Goal: Transaction & Acquisition: Book appointment/travel/reservation

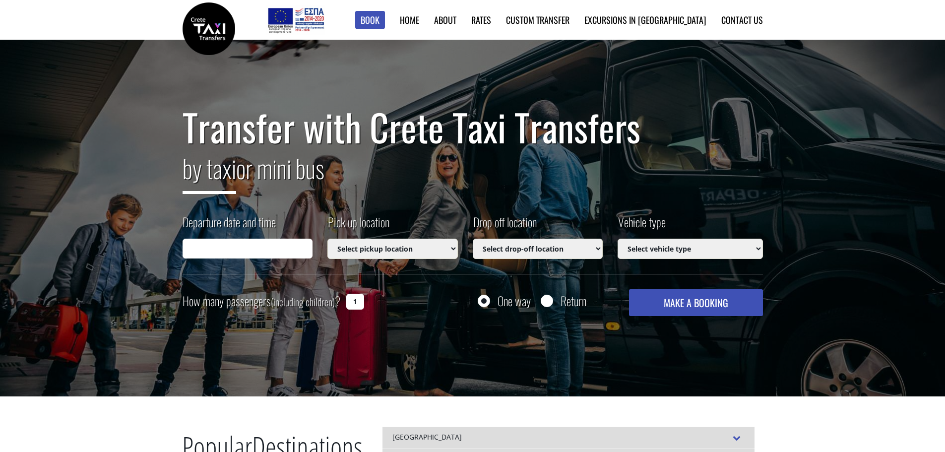
type input "[DATE] 16:11"
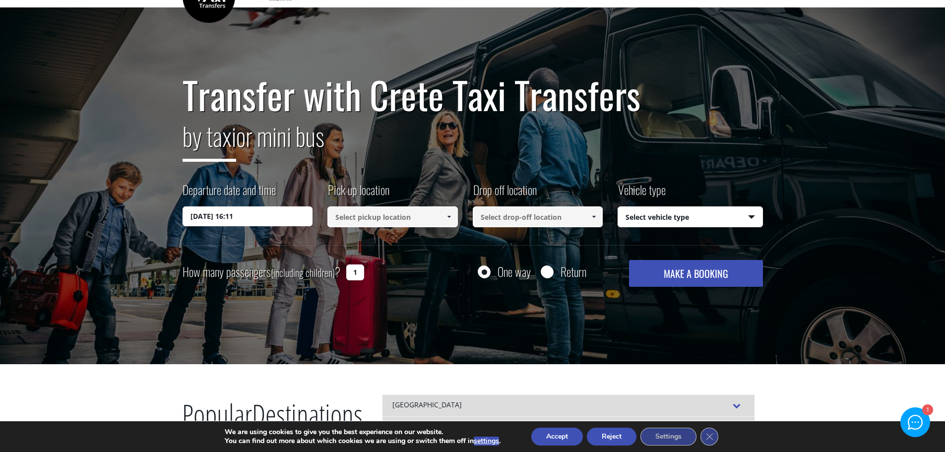
scroll to position [99, 0]
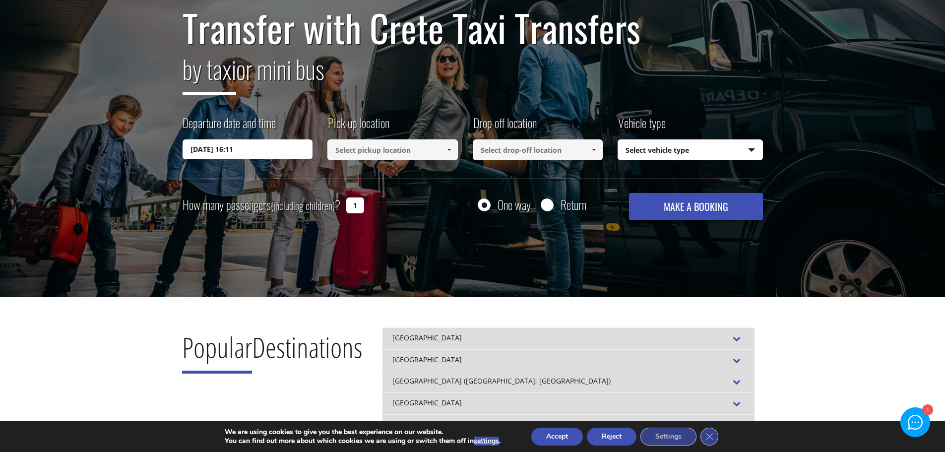
click at [546, 207] on input "Return" at bounding box center [547, 205] width 12 height 12
radio input "true"
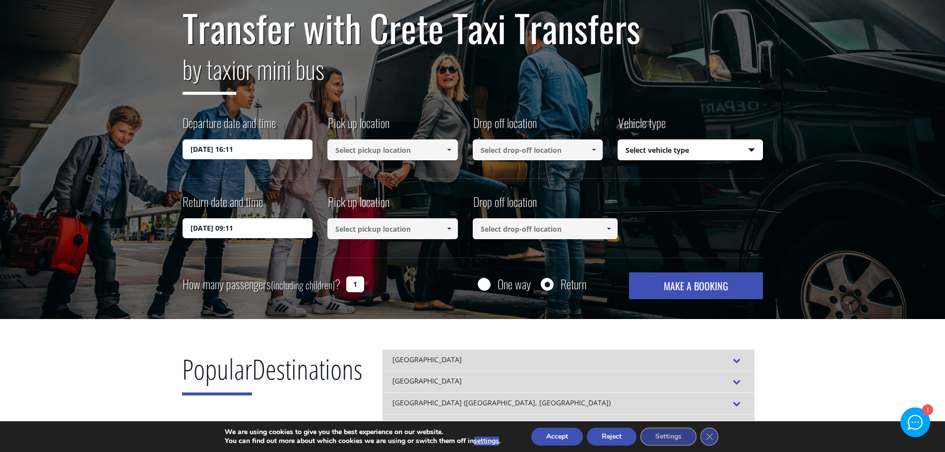
click at [252, 150] on input "20/08/2025 16:11" at bounding box center [248, 149] width 130 height 20
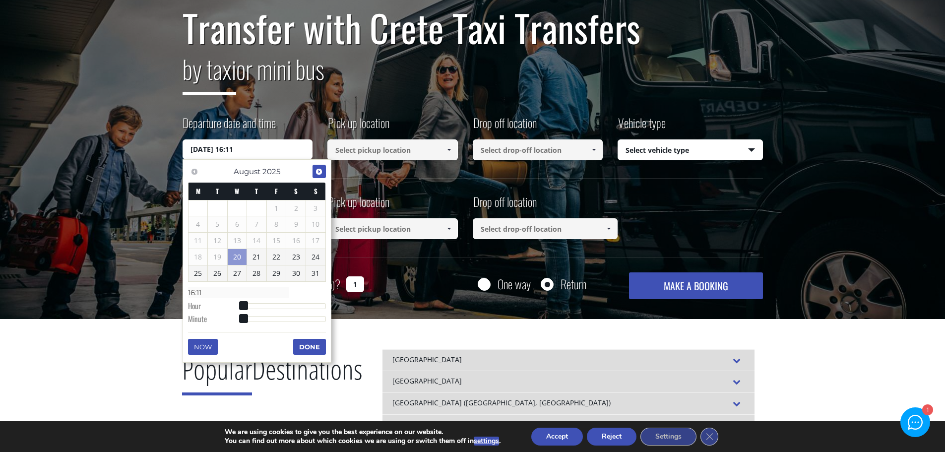
click at [319, 168] on span "Next" at bounding box center [319, 172] width 8 height 8
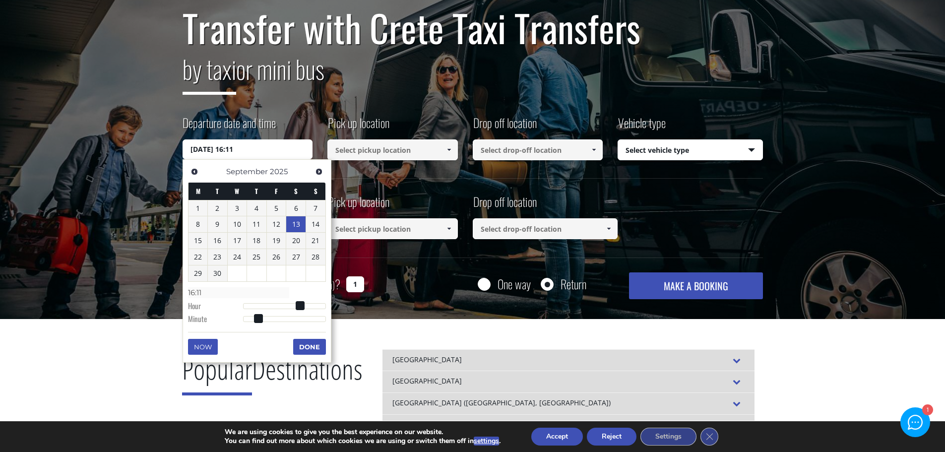
click at [296, 221] on link "13" at bounding box center [295, 224] width 19 height 16
type input "13/09/2025 00:00"
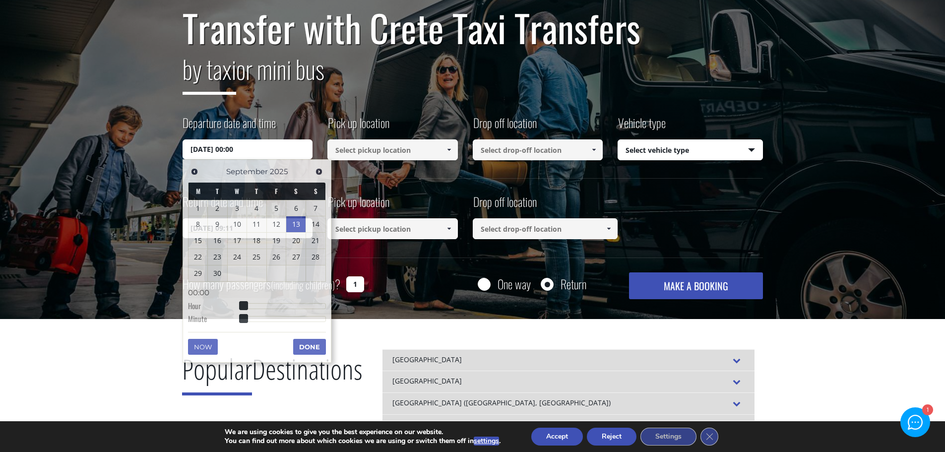
click at [401, 150] on input at bounding box center [392, 149] width 130 height 21
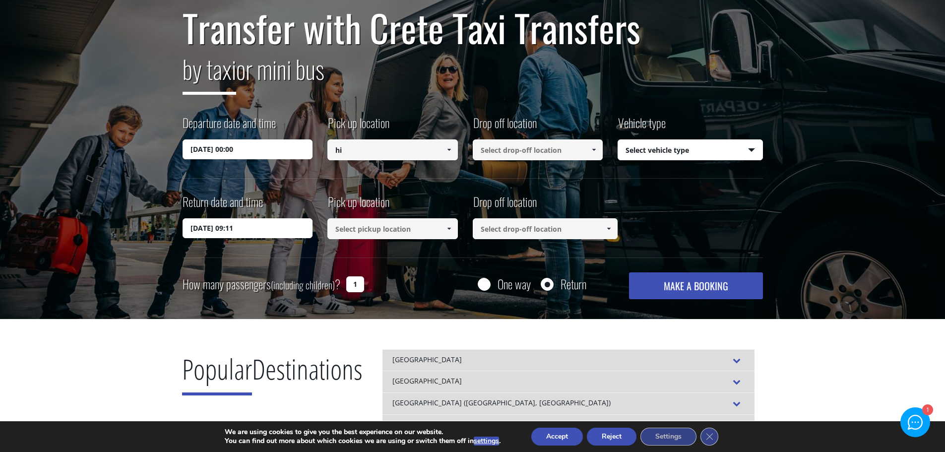
type input "h"
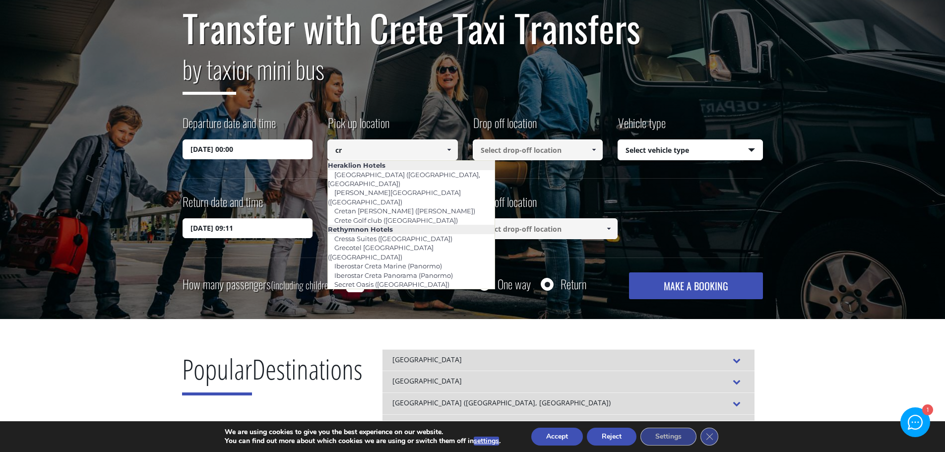
type input "c"
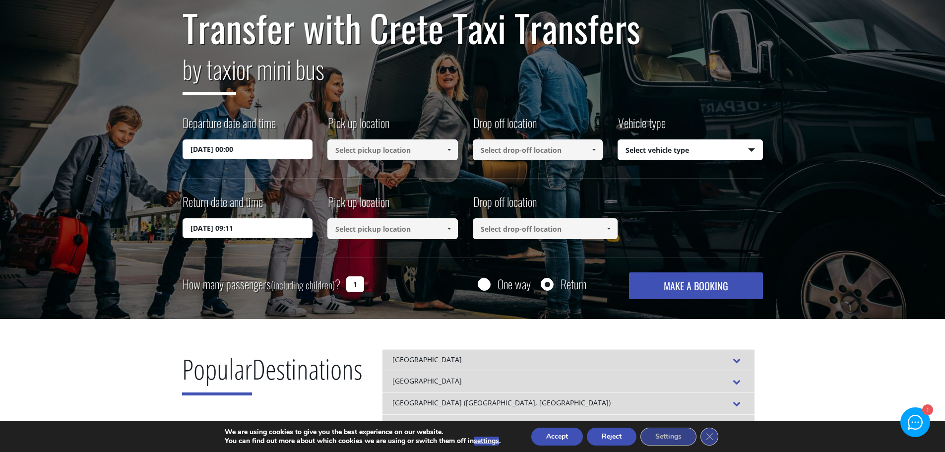
click at [351, 152] on input at bounding box center [392, 149] width 130 height 21
paste input "Heraklion Internationa"
type input "Heraklion Internationa"
click at [543, 149] on input at bounding box center [538, 149] width 130 height 21
click at [541, 145] on input "royal blue" at bounding box center [538, 149] width 130 height 21
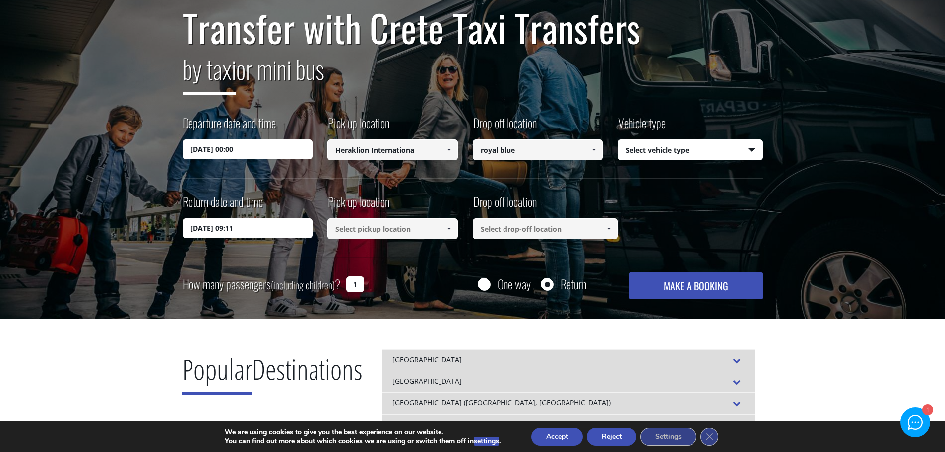
click at [597, 150] on span at bounding box center [594, 150] width 8 height 8
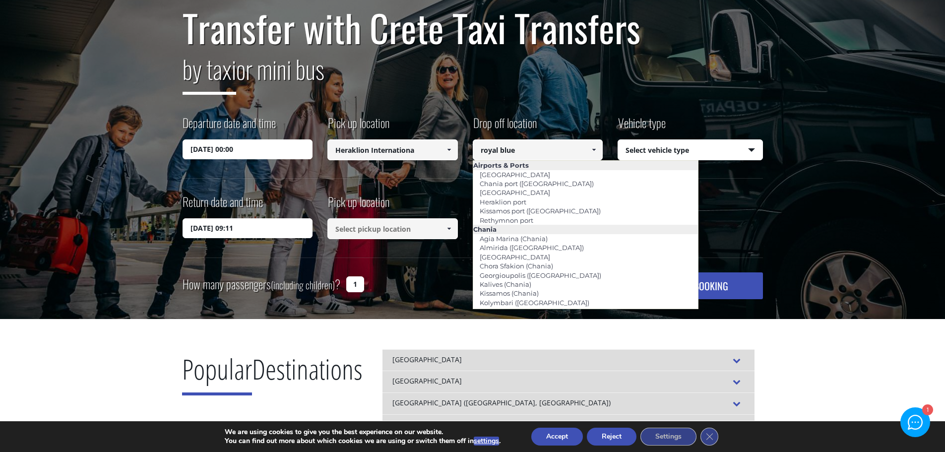
click at [517, 150] on input "royal blue" at bounding box center [538, 149] width 130 height 21
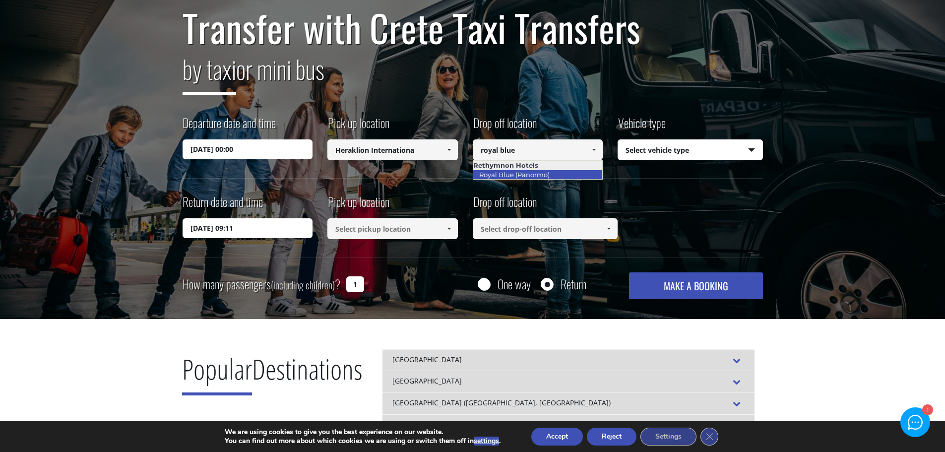
click at [528, 174] on link "Royal Blue (Panormo)" at bounding box center [514, 175] width 83 height 14
type input "Royal Blue (Panormo)"
click at [746, 148] on select "Select vehicle type Taxi (4 passengers) Mercedes E Class Mini Van (7 passengers…" at bounding box center [690, 150] width 144 height 21
select select "540"
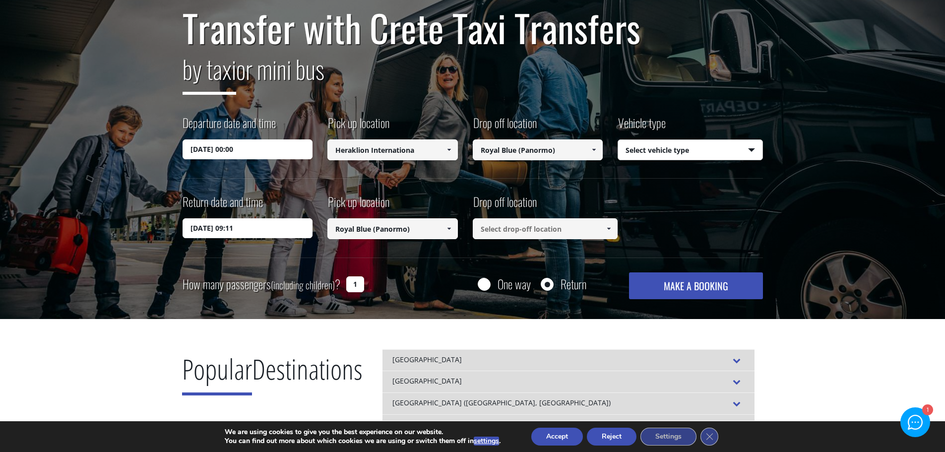
click at [618, 140] on select "Select vehicle type Taxi (4 passengers) Mercedes E Class Mini Van (7 passengers…" at bounding box center [690, 150] width 144 height 21
click at [261, 232] on input "21/08/2025 09:11" at bounding box center [248, 228] width 130 height 20
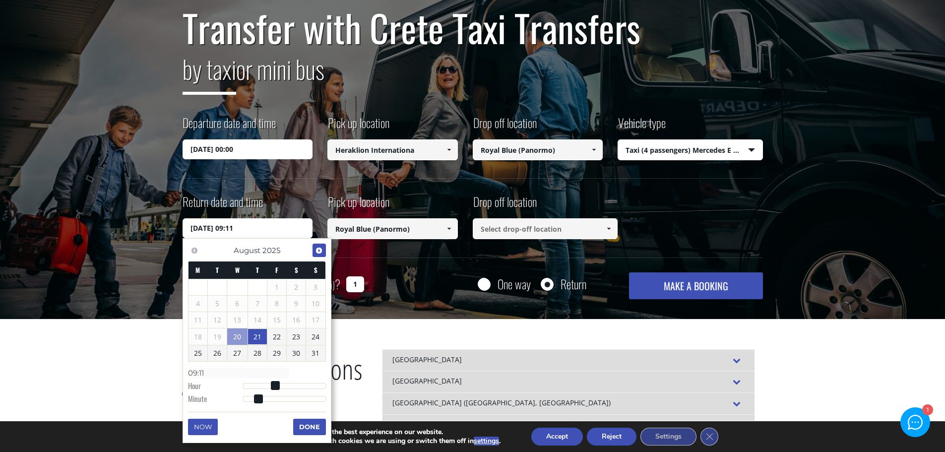
click at [319, 249] on span "Next" at bounding box center [319, 251] width 8 height 8
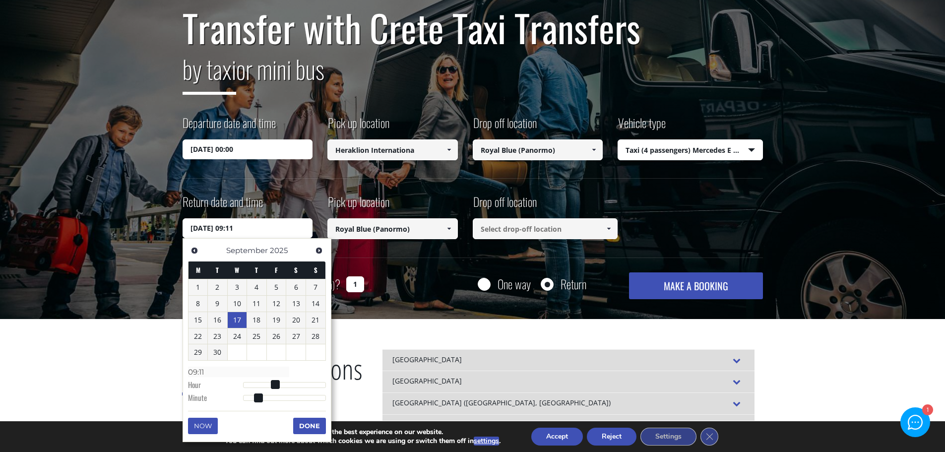
click at [244, 316] on link "17" at bounding box center [237, 320] width 19 height 16
type input "17/09/2025 09:11"
click at [310, 426] on button "Done" at bounding box center [309, 426] width 33 height 16
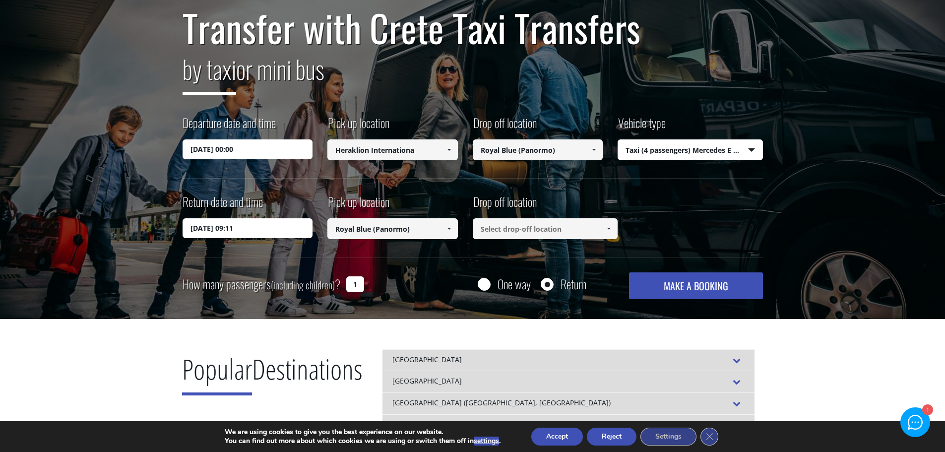
click at [494, 229] on input at bounding box center [545, 228] width 145 height 21
drag, startPoint x: 429, startPoint y: 149, endPoint x: 317, endPoint y: 150, distance: 111.6
click at [317, 150] on div "Departure date and time 13/09/2025 00:00 Pick up location Select pickup locatio…" at bounding box center [473, 146] width 580 height 64
click at [497, 231] on input at bounding box center [545, 228] width 145 height 21
paste input "Heraklion Internationa"
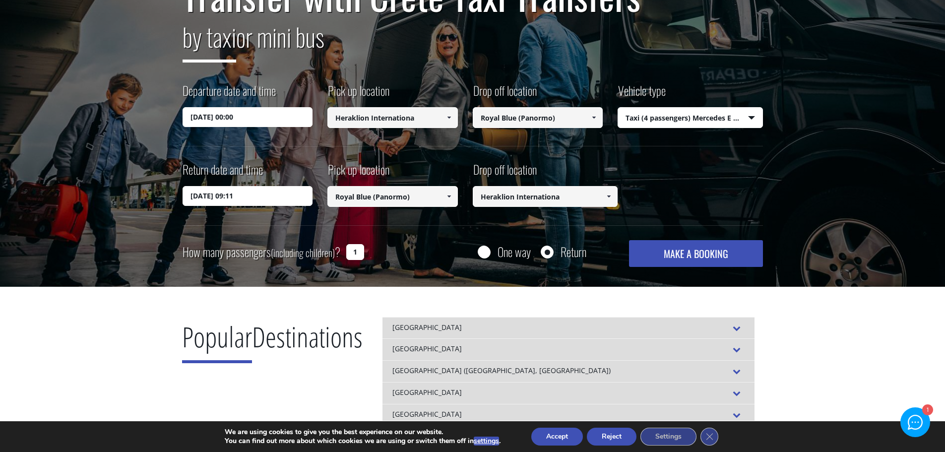
scroll to position [149, 0]
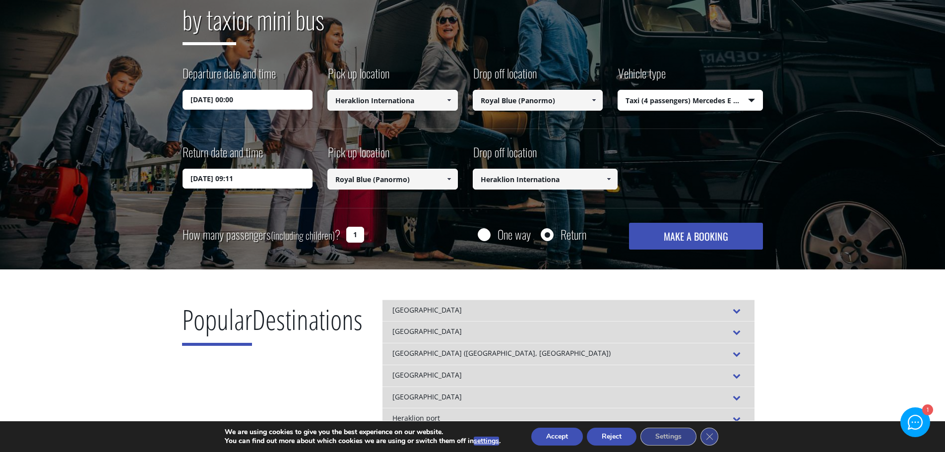
type input "Heraklion Internationa"
click at [437, 250] on div "Transfer with Crete Taxi Transfers by taxi or mini bus Departure date and time …" at bounding box center [472, 80] width 945 height 379
click at [699, 235] on button "MAKE A BOOKING" at bounding box center [695, 236] width 133 height 27
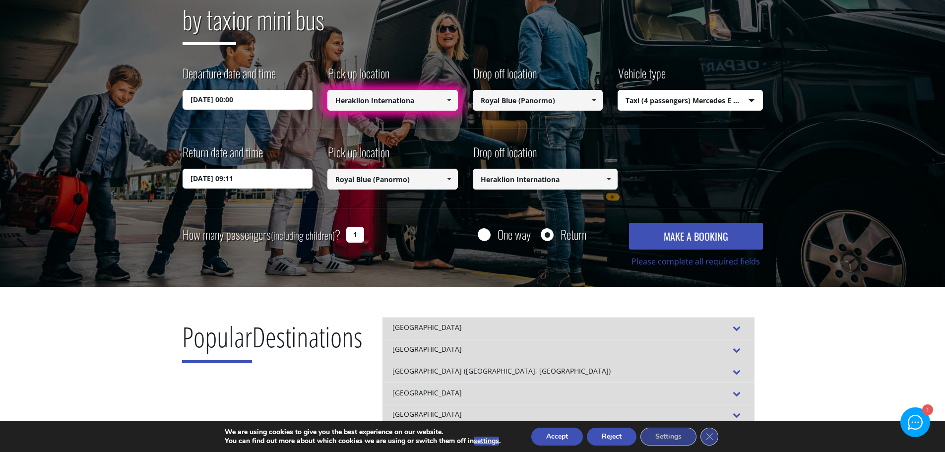
click at [557, 436] on button "Accept" at bounding box center [557, 437] width 52 height 18
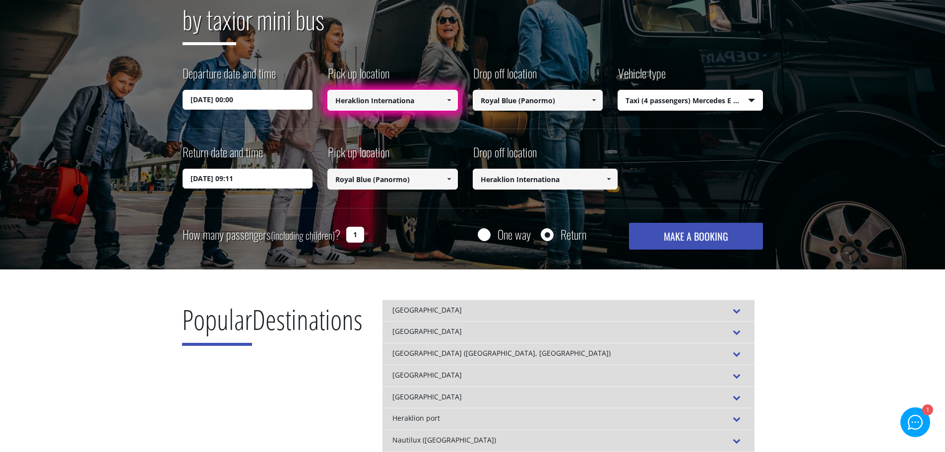
click at [697, 236] on button "MAKE A BOOKING" at bounding box center [695, 236] width 133 height 27
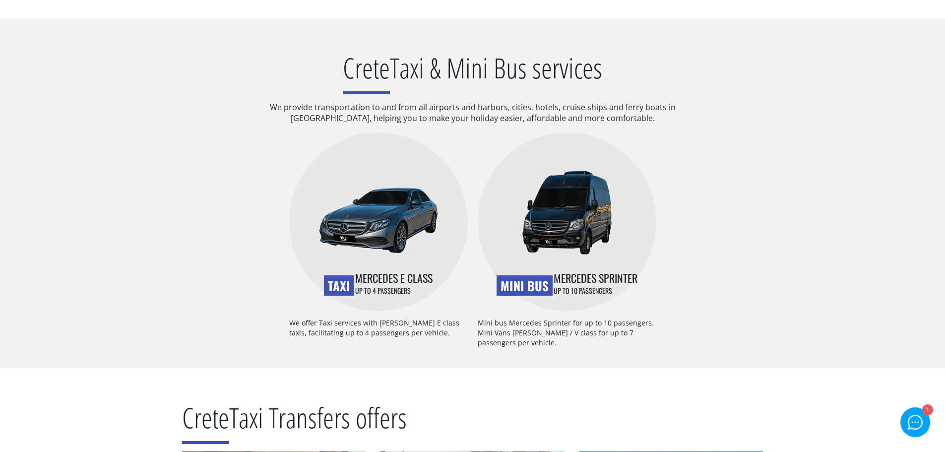
scroll to position [627, 0]
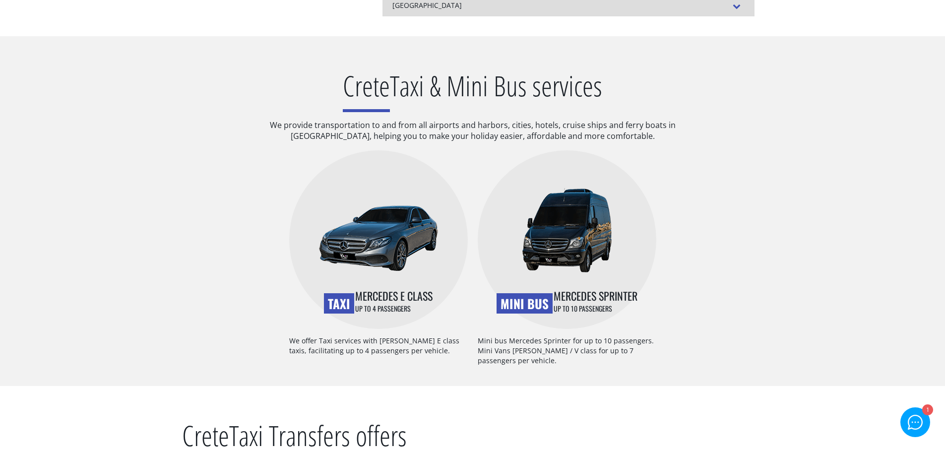
click at [364, 262] on img at bounding box center [378, 238] width 119 height 66
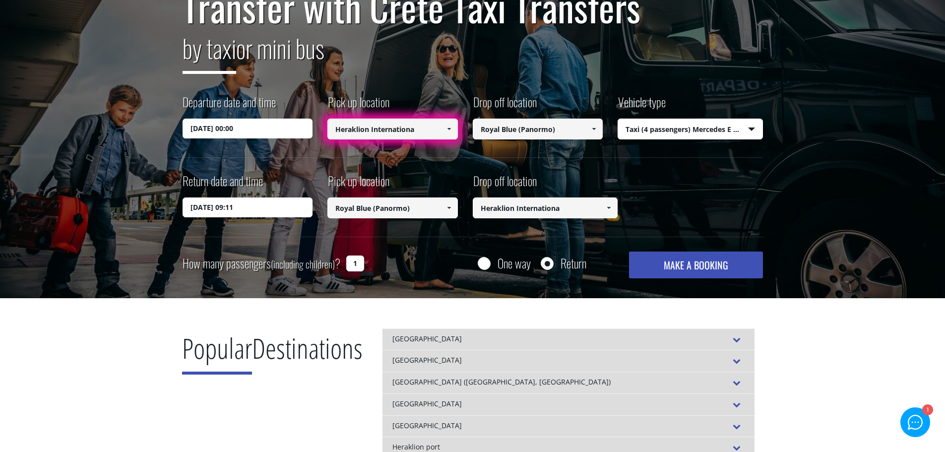
scroll to position [81, 0]
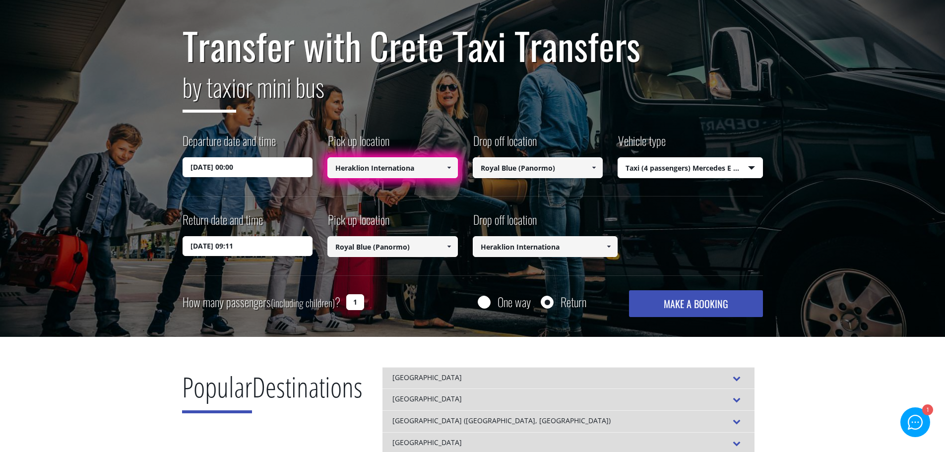
click at [660, 301] on button "MAKE A BOOKING" at bounding box center [695, 303] width 133 height 27
click at [350, 303] on input "1" at bounding box center [355, 302] width 18 height 16
type input "2"
click at [629, 290] on button "MAKE A BOOKING" at bounding box center [695, 303] width 133 height 27
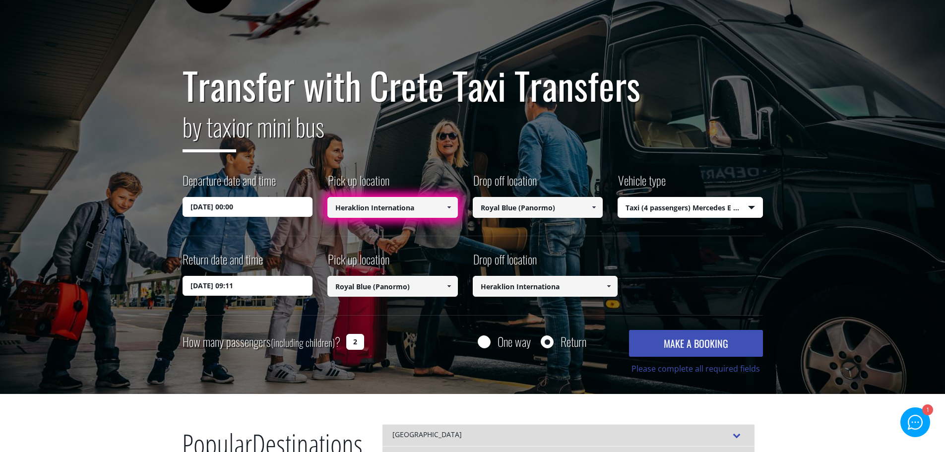
scroll to position [0, 0]
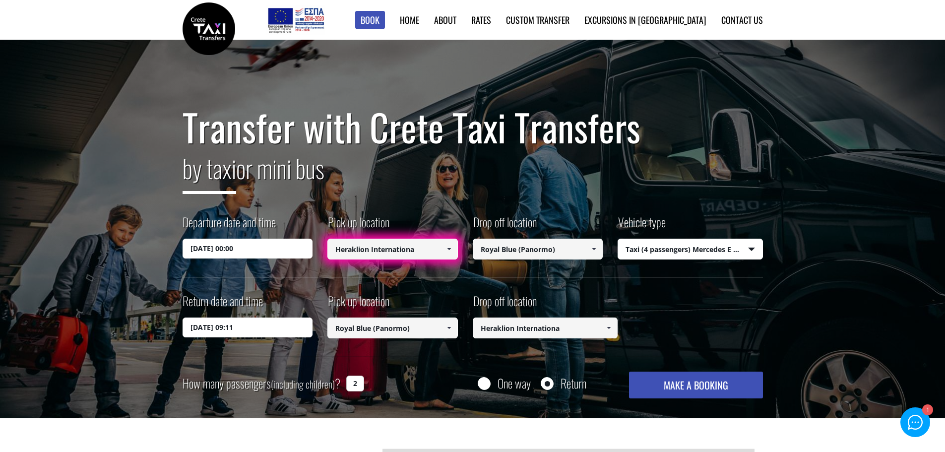
click at [685, 385] on button "MAKE A BOOKING" at bounding box center [695, 385] width 133 height 27
click at [262, 251] on input "13/09/2025 00:00" at bounding box center [248, 249] width 130 height 20
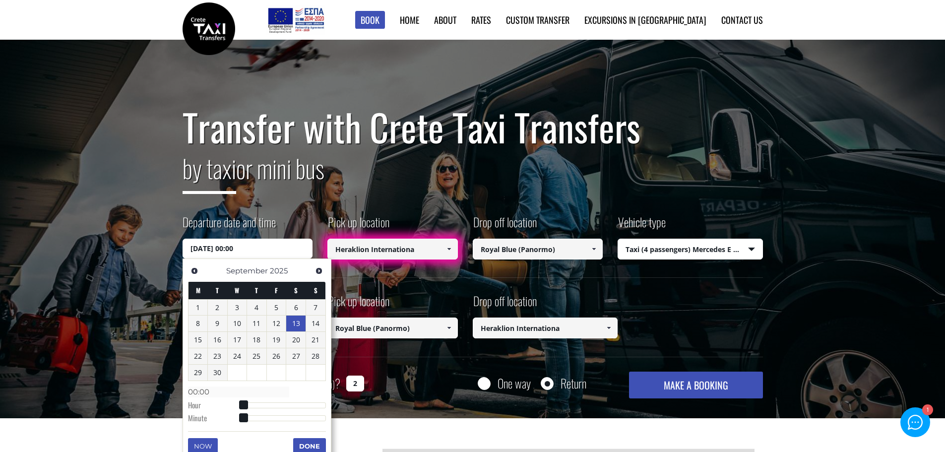
click at [231, 249] on input "13/09/2025 00:00" at bounding box center [248, 249] width 130 height 20
click at [238, 248] on input "13/09/2025 00:00" at bounding box center [248, 249] width 130 height 20
type input "13/09/2025 01:00"
type input "01:00"
type input "13/09/2025 02:00"
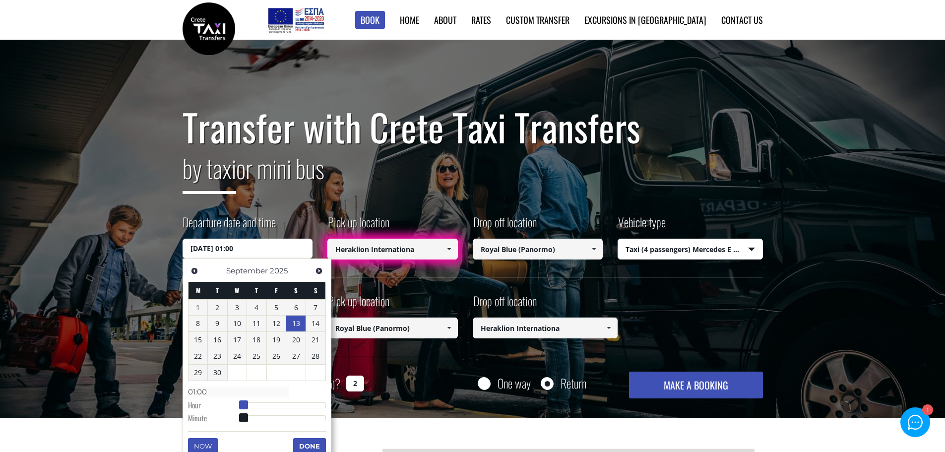
type input "02:00"
type input "13/09/2025 03:00"
type input "03:00"
type input "13/09/2025 04:00"
type input "04:00"
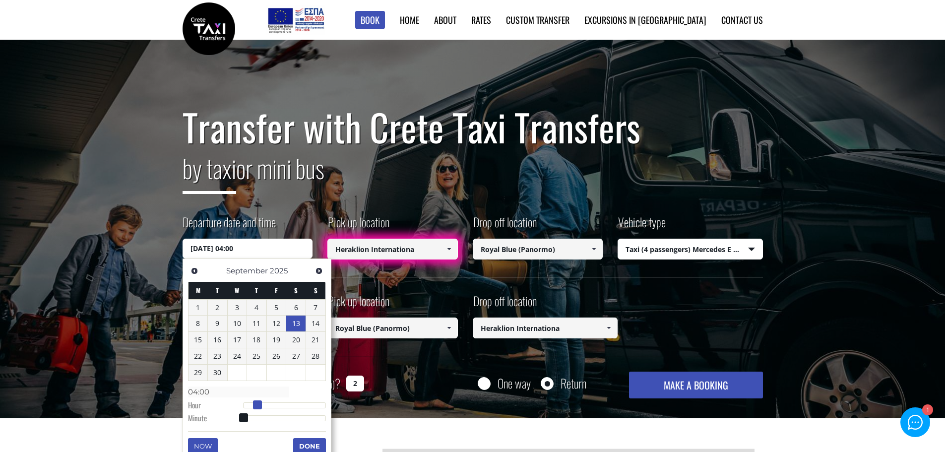
type input "13/09/2025 06:00"
type input "06:00"
type input "13/09/2025 08:00"
type input "08:00"
type input "13/09/2025 09:00"
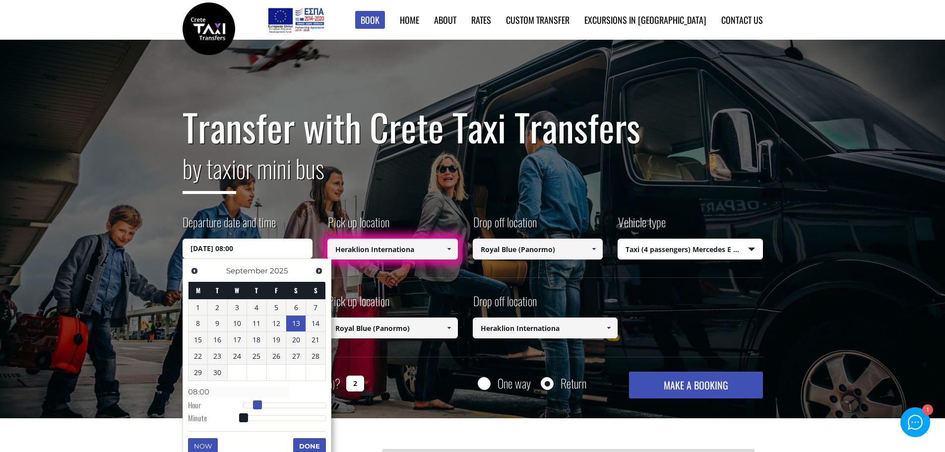
type input "09:00"
type input "13/09/2025 10:00"
type input "10:00"
type input "13/09/2025 11:00"
type input "11:00"
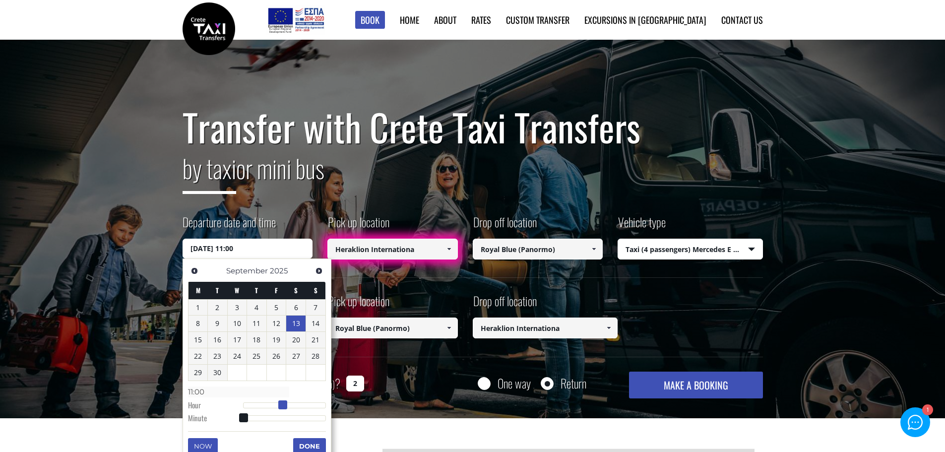
type input "13/09/2025 12:00"
type input "12:00"
type input "13/09/2025 13:00"
type input "13:00"
type input "13/09/2025 14:00"
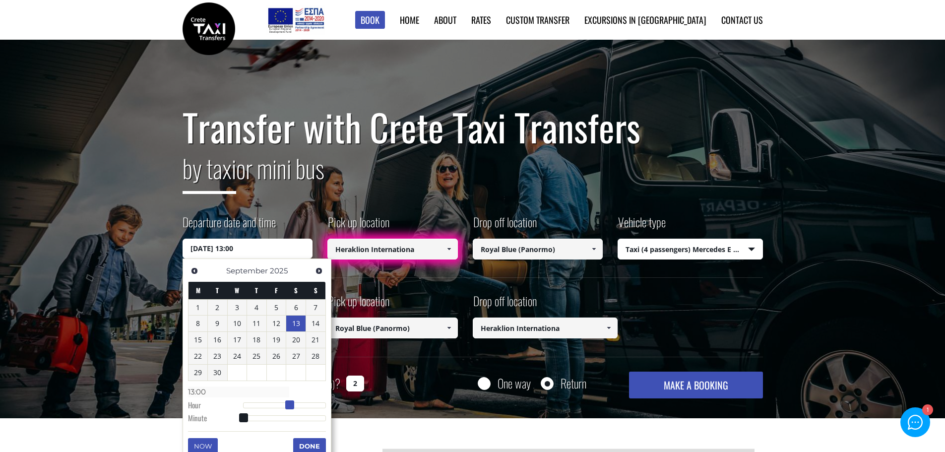
type input "14:00"
type input "13/09/2025 15:00"
type input "15:00"
type input "13/09/2025 16:00"
type input "16:00"
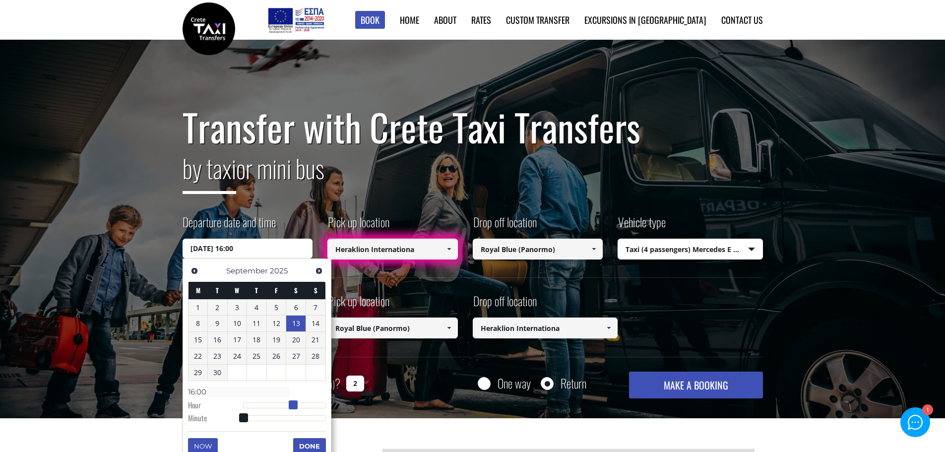
type input "[DATE] 17:00"
type input "17:00"
drag, startPoint x: 245, startPoint y: 405, endPoint x: 307, endPoint y: 406, distance: 62.0
click at [307, 406] on span at bounding box center [304, 404] width 9 height 9
click at [312, 446] on button "Done" at bounding box center [309, 446] width 33 height 16
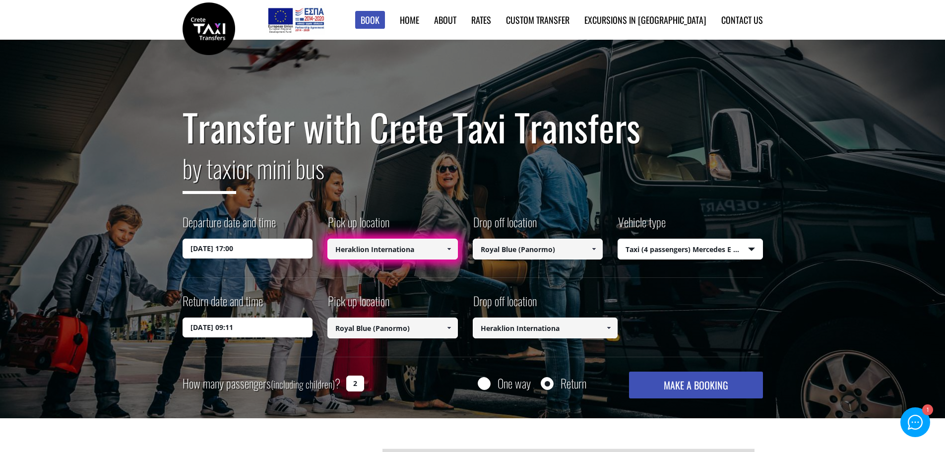
click at [692, 389] on button "MAKE A BOOKING" at bounding box center [695, 385] width 133 height 27
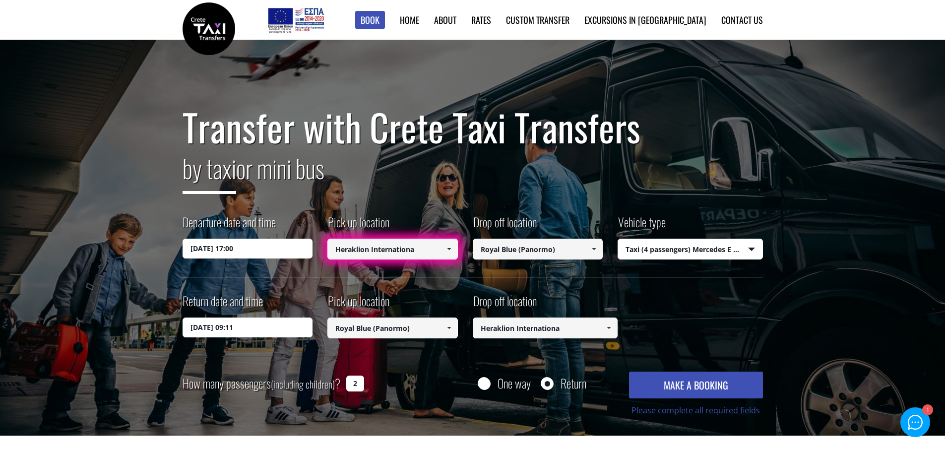
click at [445, 248] on span at bounding box center [449, 249] width 8 height 8
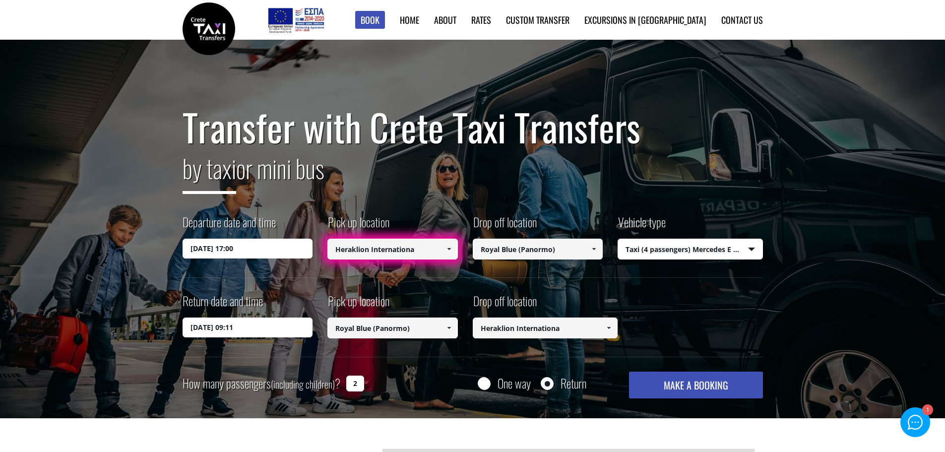
click at [445, 248] on span at bounding box center [449, 249] width 8 height 8
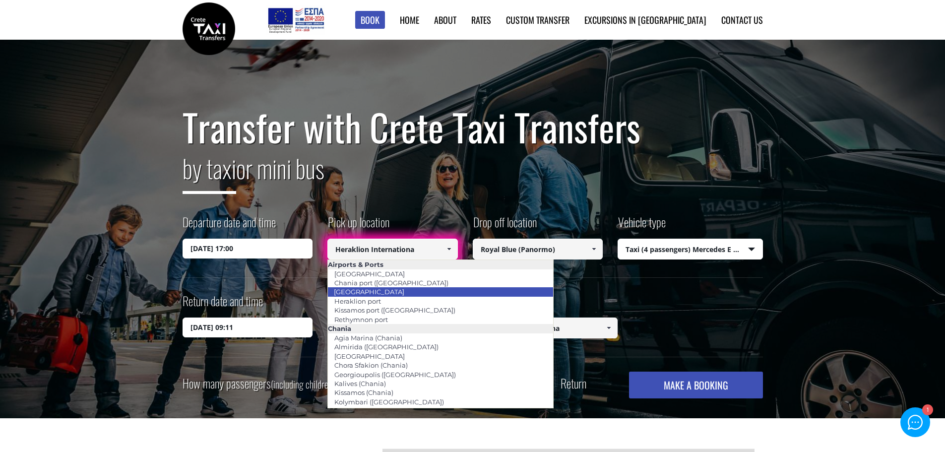
click at [414, 294] on li "[GEOGRAPHIC_DATA]" at bounding box center [440, 291] width 225 height 9
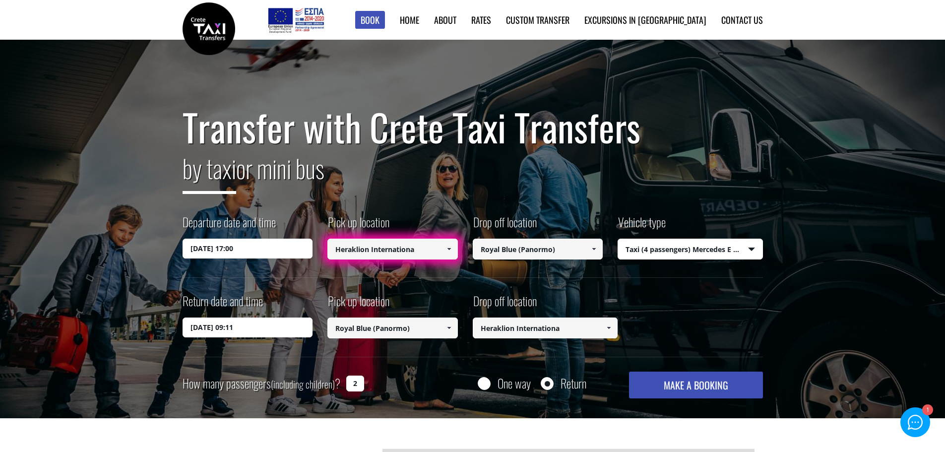
type input "[GEOGRAPHIC_DATA]"
click at [697, 386] on button "MAKE A BOOKING" at bounding box center [695, 385] width 133 height 27
click at [611, 329] on span at bounding box center [609, 328] width 8 height 8
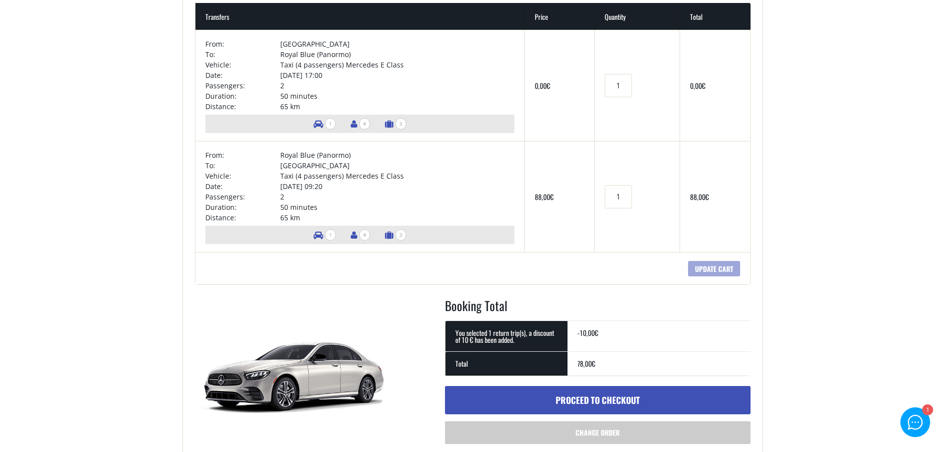
scroll to position [149, 0]
